Goal: Task Accomplishment & Management: Manage account settings

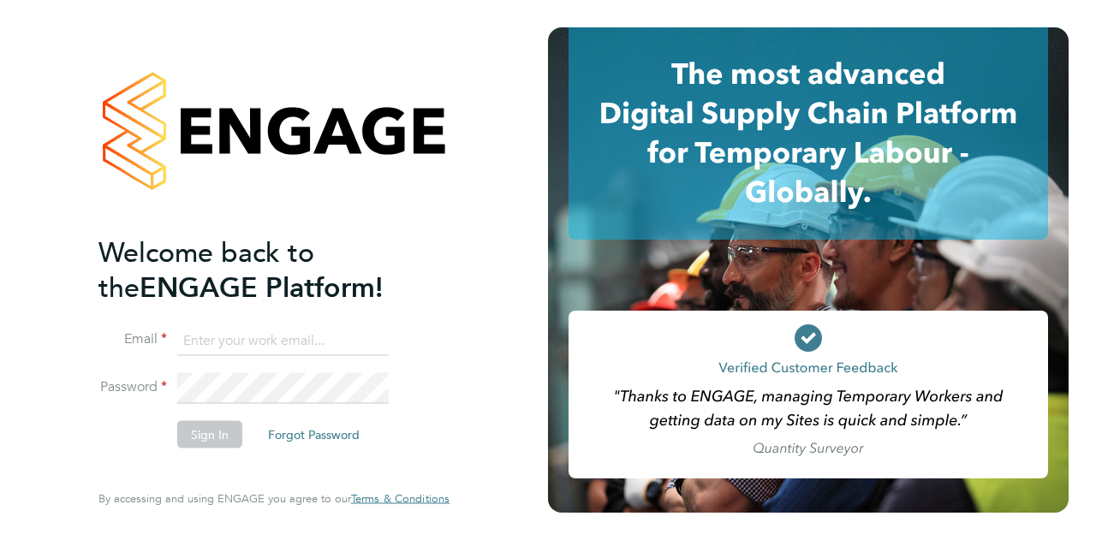
click at [290, 336] on input at bounding box center [282, 340] width 211 height 31
type input "harry.lashley@wates.co.uk"
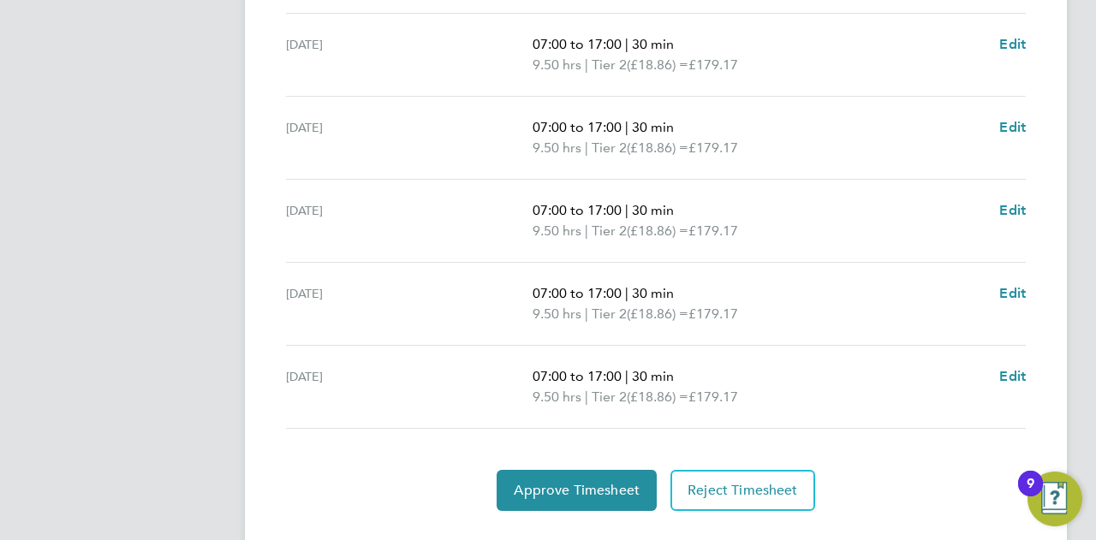
scroll to position [685, 0]
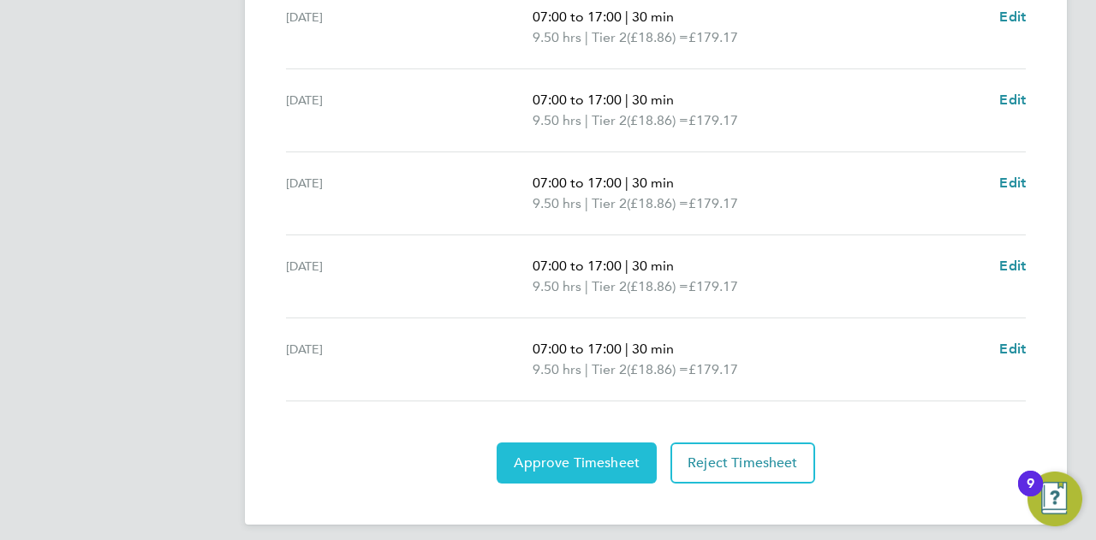
click at [569, 462] on span "Approve Timesheet" at bounding box center [577, 463] width 126 height 17
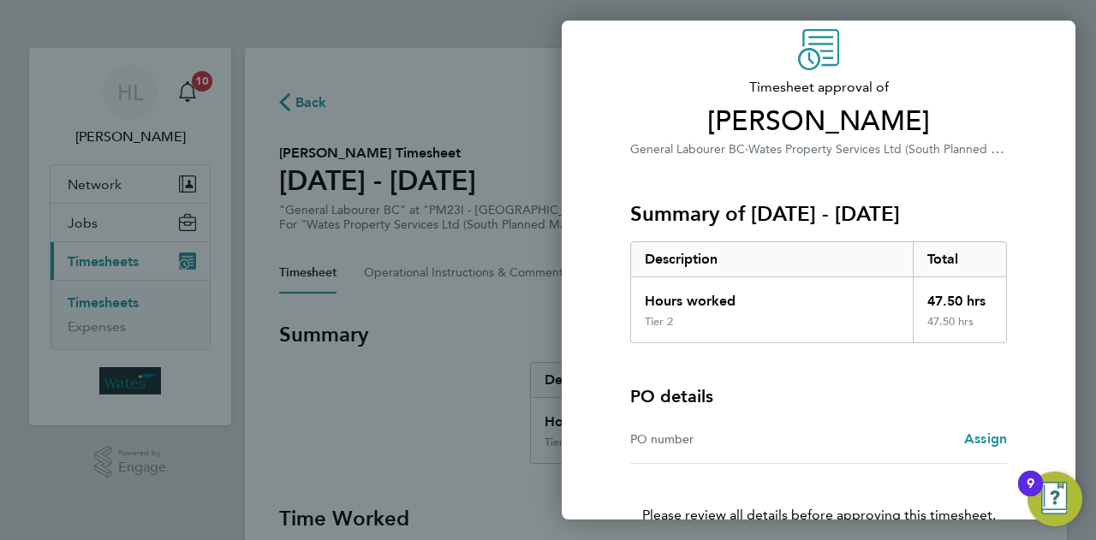
scroll to position [160, 0]
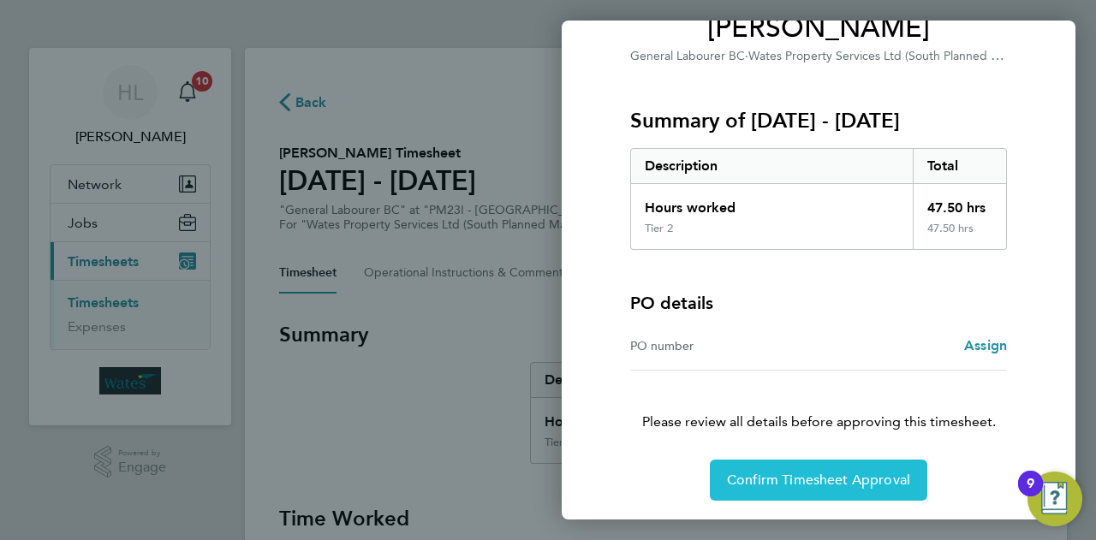
click at [774, 481] on span "Confirm Timesheet Approval" at bounding box center [818, 480] width 183 height 17
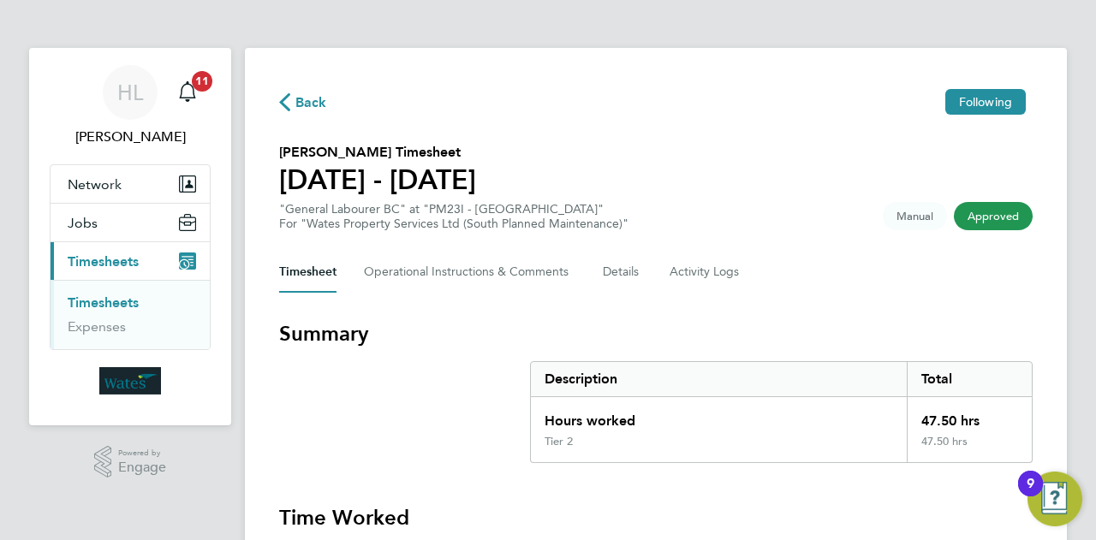
click at [986, 227] on span "Approved" at bounding box center [993, 216] width 79 height 28
click at [918, 213] on span "Manual" at bounding box center [915, 216] width 64 height 28
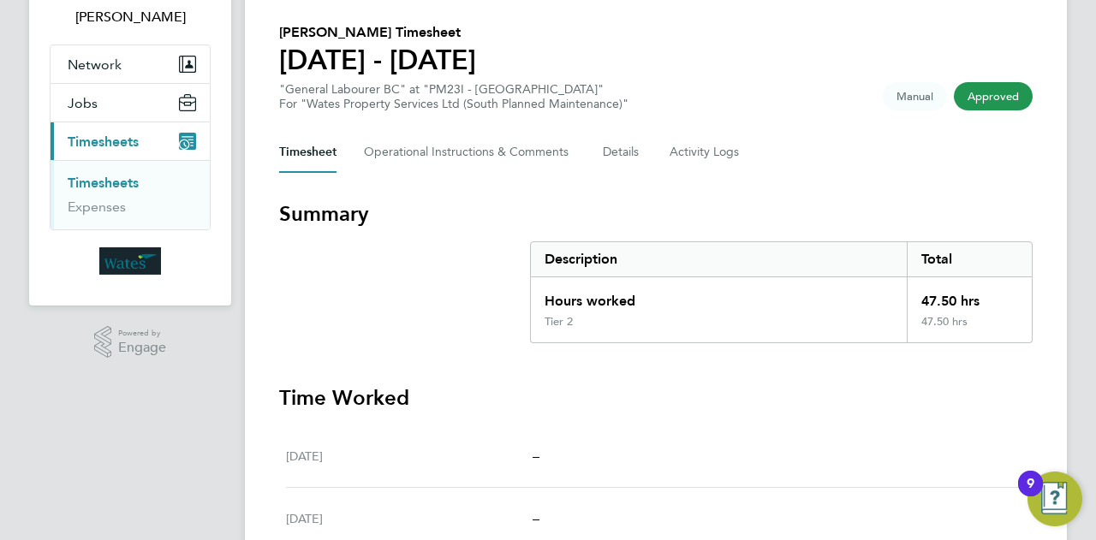
scroll to position [96, 0]
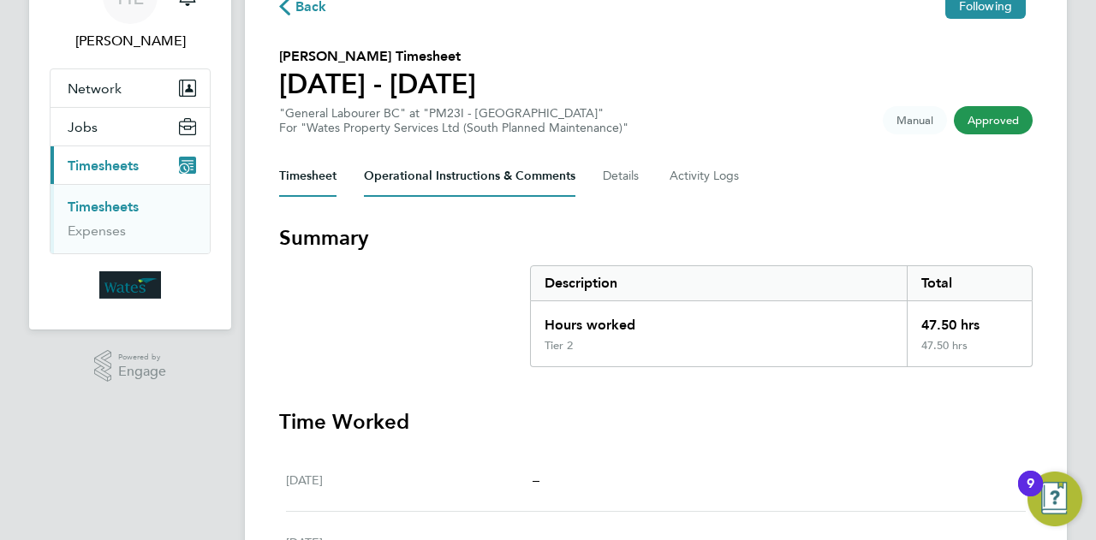
click at [502, 170] on Comments-tab "Operational Instructions & Comments" at bounding box center [469, 176] width 211 height 41
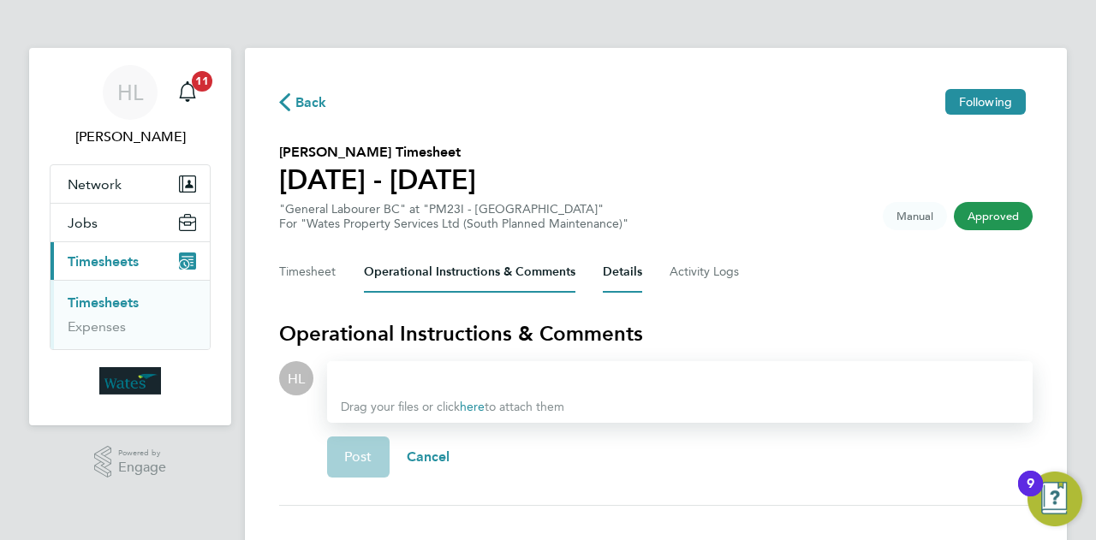
click at [614, 270] on button "Details" at bounding box center [622, 272] width 39 height 41
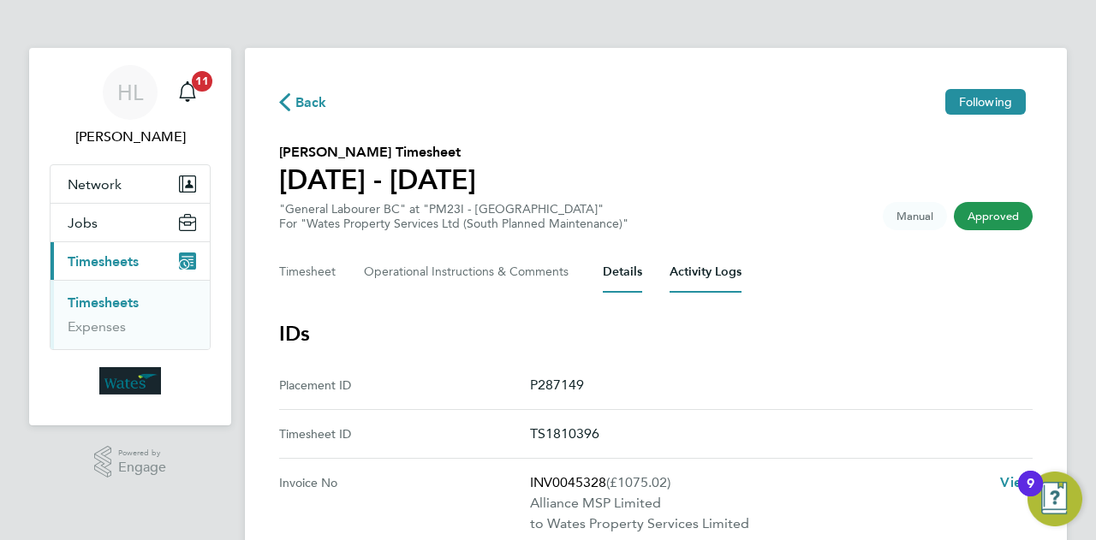
click at [685, 275] on Logs-tab "Activity Logs" at bounding box center [705, 272] width 72 height 41
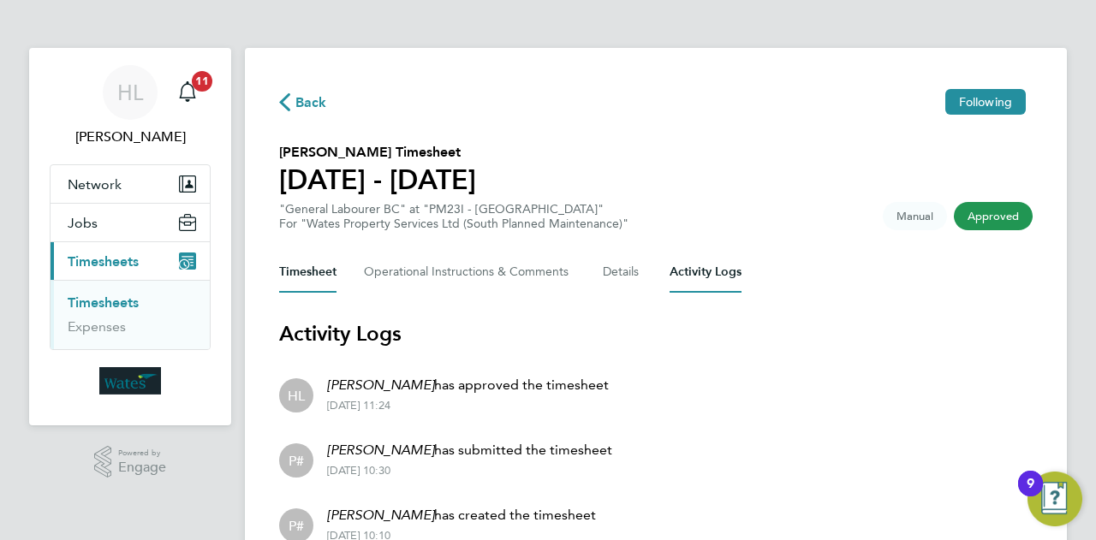
click at [333, 271] on button "Timesheet" at bounding box center [307, 272] width 57 height 41
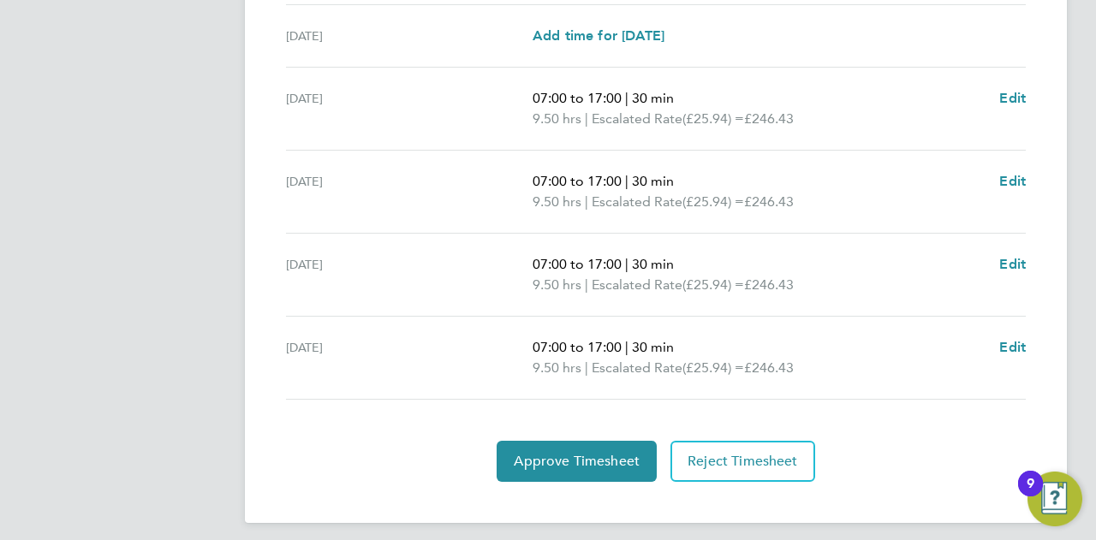
scroll to position [673, 0]
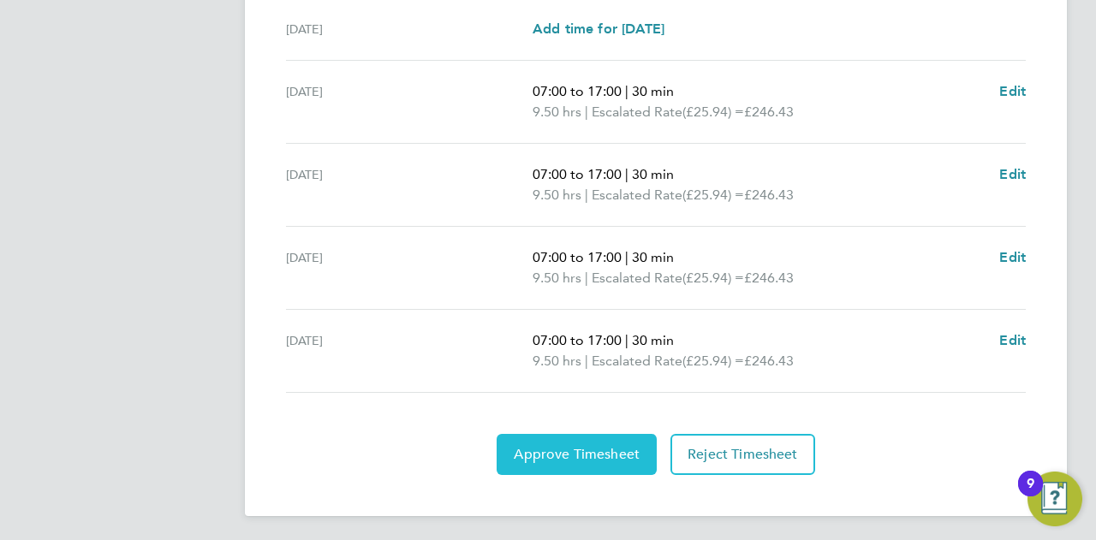
click at [606, 446] on span "Approve Timesheet" at bounding box center [577, 454] width 126 height 17
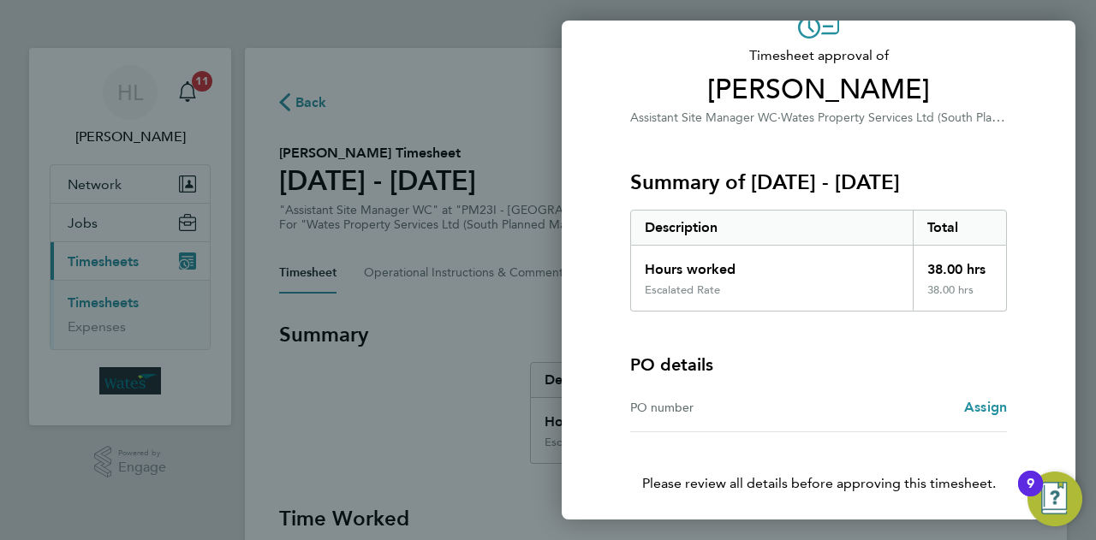
scroll to position [160, 0]
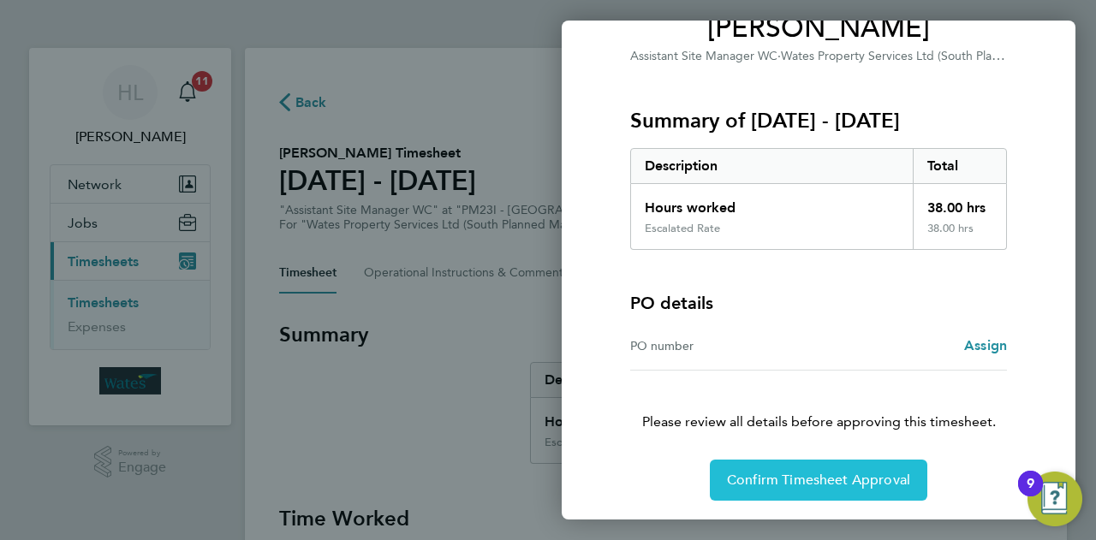
click at [801, 485] on span "Confirm Timesheet Approval" at bounding box center [818, 480] width 183 height 17
